Goal: Task Accomplishment & Management: Manage account settings

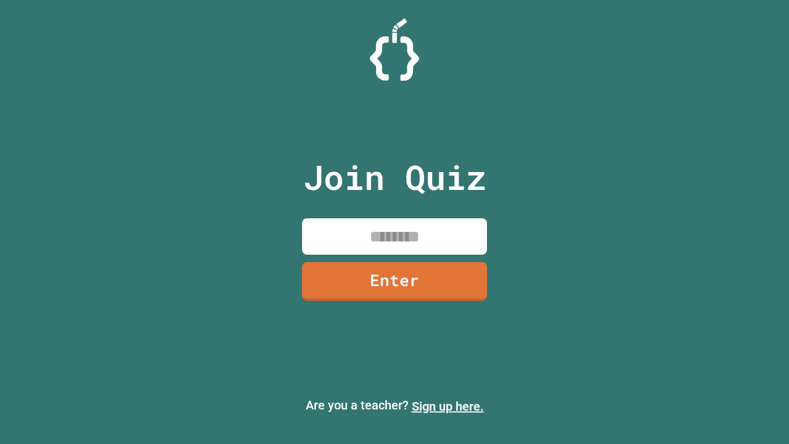
click at [448, 406] on link "Sign up here." at bounding box center [448, 406] width 72 height 15
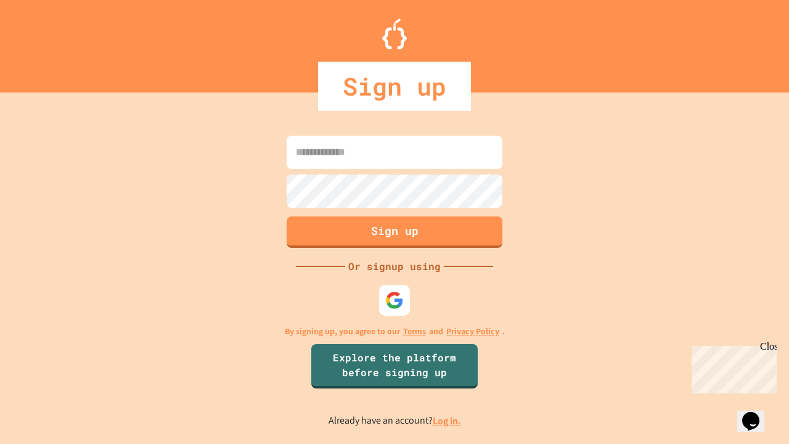
click at [448, 421] on link "Log in." at bounding box center [447, 420] width 28 height 13
